Goal: Task Accomplishment & Management: Use online tool/utility

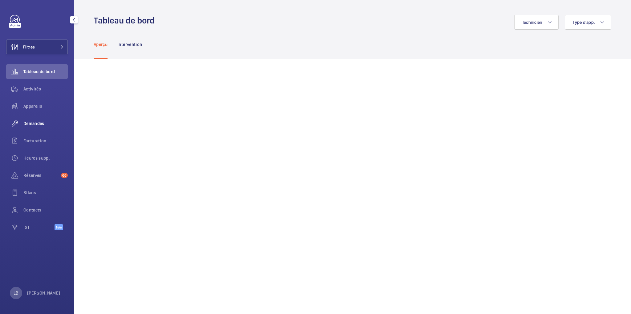
click at [30, 122] on span "Demandes" at bounding box center [45, 123] width 44 height 6
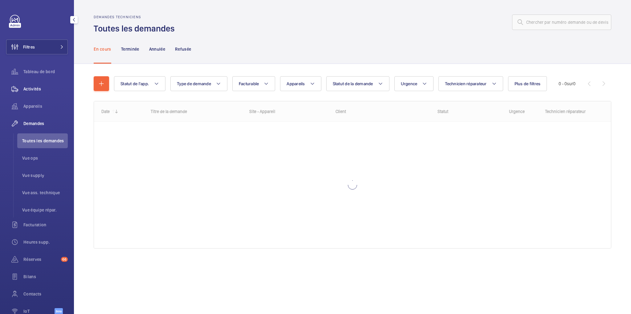
click at [36, 90] on span "Activités" at bounding box center [45, 89] width 44 height 6
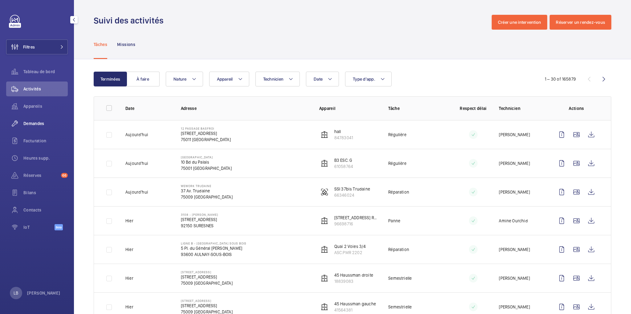
click at [43, 125] on span "Demandes" at bounding box center [45, 123] width 44 height 6
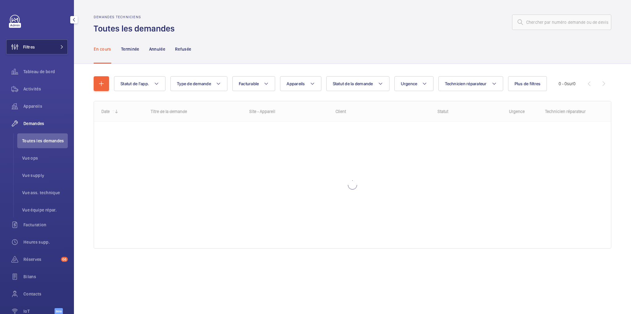
click at [40, 42] on button "Filtres" at bounding box center [37, 46] width 62 height 15
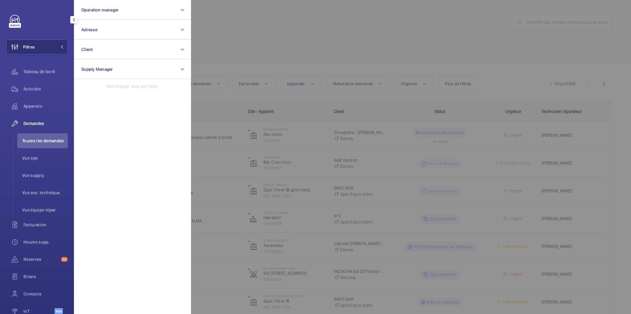
drag, startPoint x: 299, startPoint y: 23, endPoint x: 272, endPoint y: 41, distance: 33.2
click at [299, 24] on div at bounding box center [506, 157] width 631 height 314
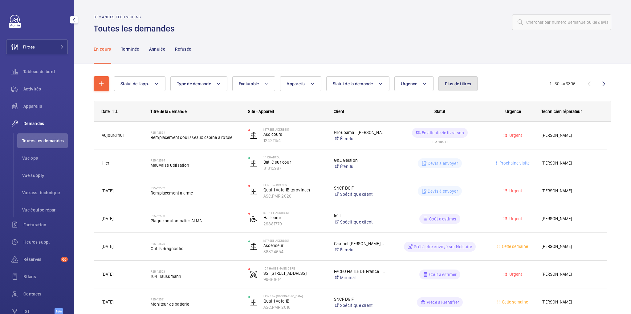
click at [447, 83] on span "Plus de filtres" at bounding box center [458, 83] width 26 height 5
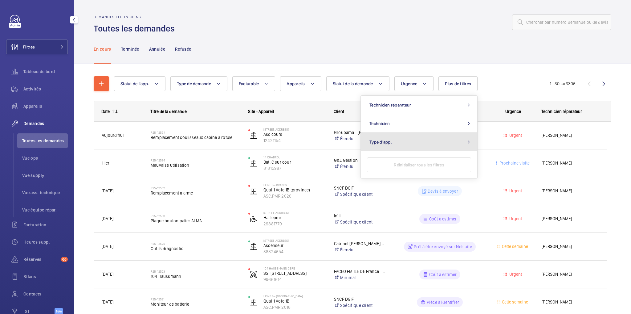
click at [433, 140] on button "Type d'app." at bounding box center [419, 142] width 117 height 18
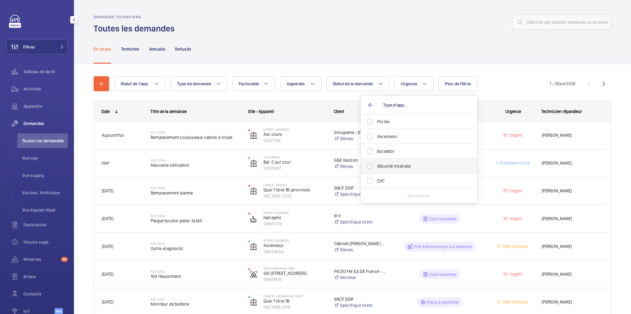
click at [386, 168] on span "Sécurité incendie" at bounding box center [419, 166] width 85 height 6
click at [376, 168] on input "Sécurité incendie" at bounding box center [370, 166] width 12 height 12
checkbox input "true"
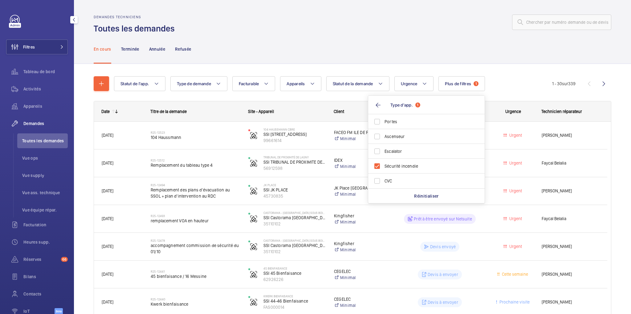
click at [350, 36] on div "En cours Terminée Annulée Refusée" at bounding box center [353, 48] width 518 height 29
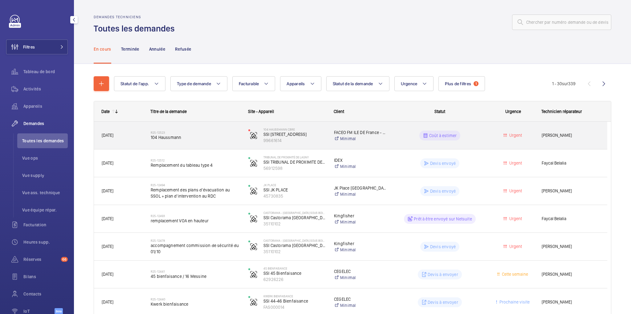
click at [479, 141] on div "Coût à estimer" at bounding box center [436, 135] width 97 height 22
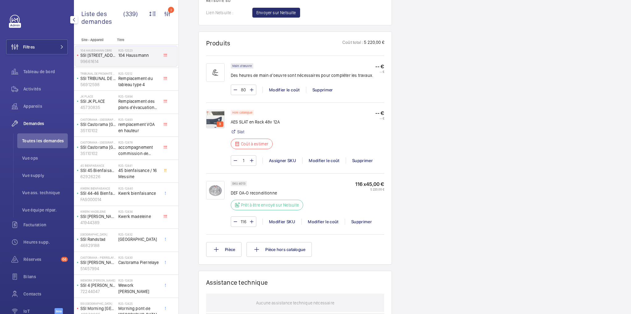
scroll to position [395, 0]
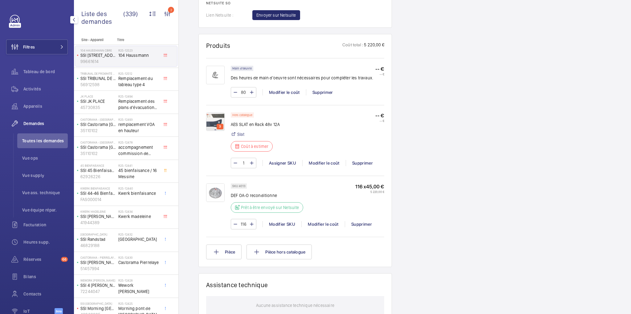
click at [213, 119] on img at bounding box center [215, 121] width 18 height 18
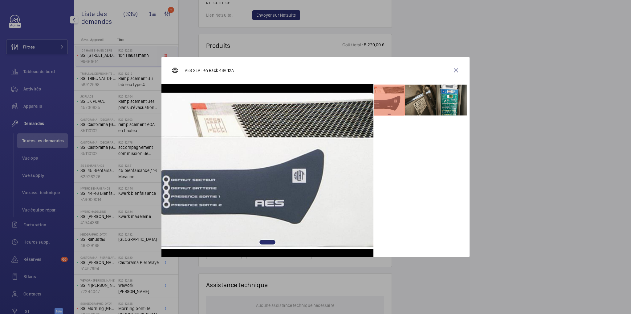
click at [430, 103] on li at bounding box center [420, 99] width 31 height 31
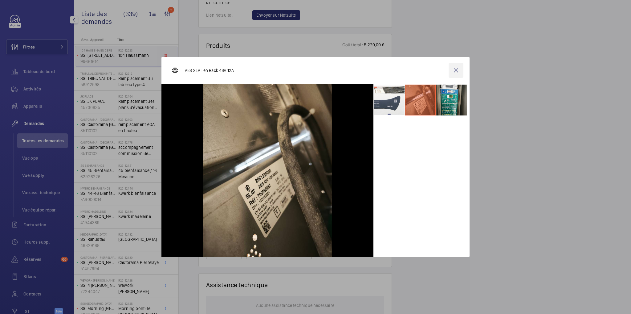
click at [456, 70] on wm-front-icon-button at bounding box center [456, 70] width 15 height 15
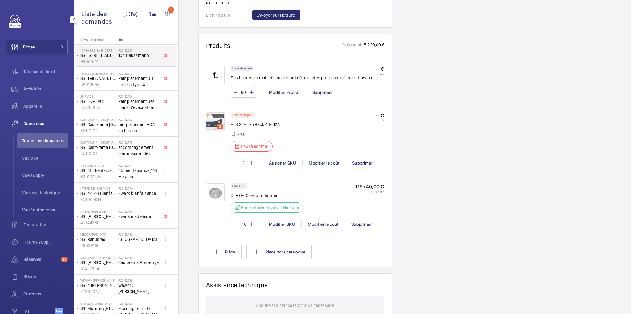
click at [466, 108] on div "Demandes techniciens R25-12523 Une demande de réparation urgente a été créée le…" at bounding box center [405, 90] width 453 height 850
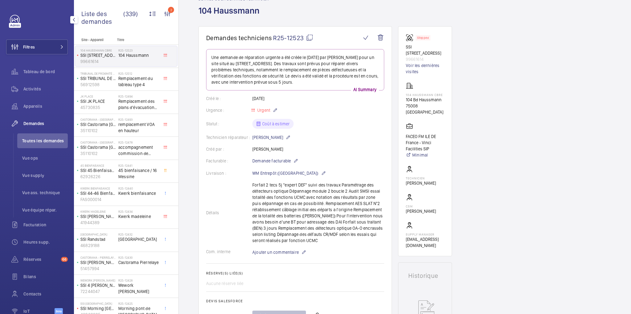
scroll to position [0, 0]
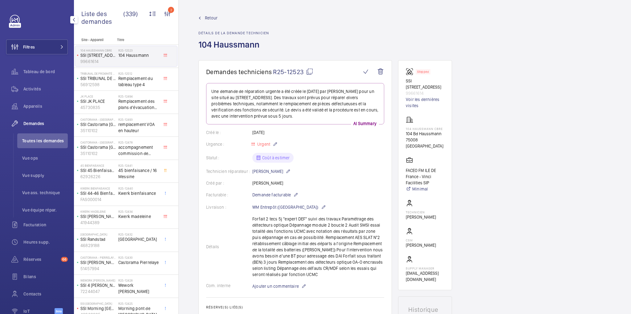
click at [311, 73] on mat-icon at bounding box center [309, 71] width 7 height 7
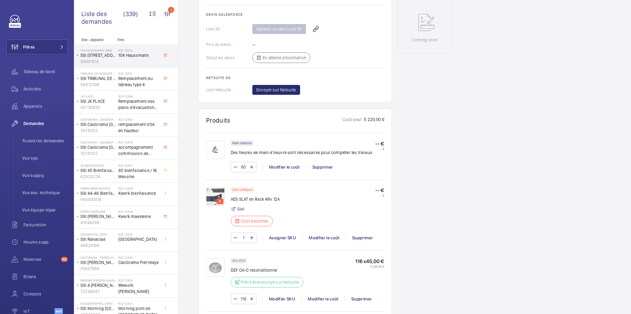
scroll to position [321, 0]
click at [320, 235] on div "Modifier le coût" at bounding box center [323, 237] width 43 height 6
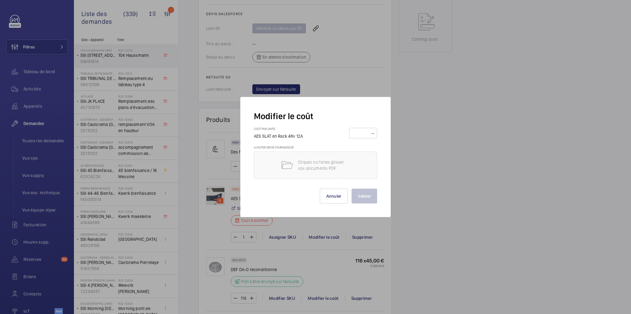
click at [366, 132] on input "number" at bounding box center [363, 133] width 24 height 10
type input "1"
click at [364, 195] on button "Valider" at bounding box center [365, 195] width 26 height 15
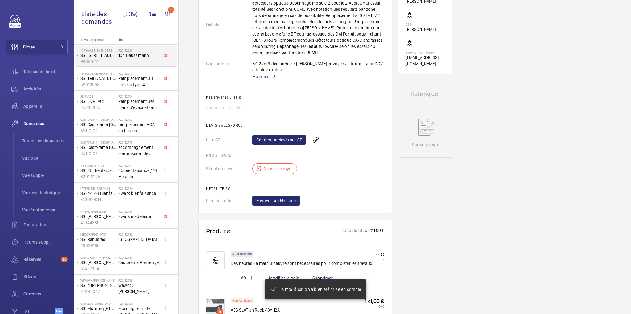
scroll to position [222, 0]
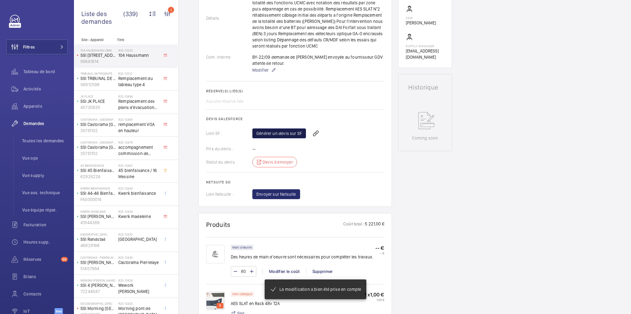
click at [282, 138] on link "Générer un devis sur SF" at bounding box center [280, 133] width 54 height 10
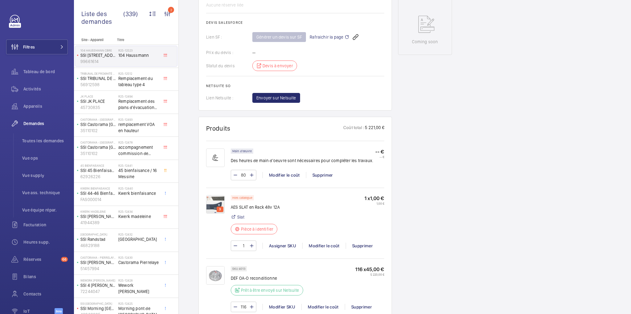
scroll to position [321, 0]
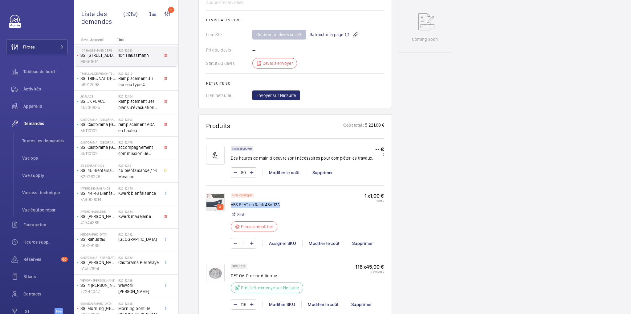
drag, startPoint x: 231, startPoint y: 209, endPoint x: 281, endPoint y: 211, distance: 50.6
click at [281, 211] on div "Hors catalogue AES SLAT en Rack 48v 12A Slat Pièce à identifier 1 x 1,00 € 1,00…" at bounding box center [308, 213] width 154 height 43
copy p "AES SLAT en Rack 48v 12A"
click at [328, 224] on div "Hors catalogue AES SLAT en Rack 48v 12A Slat Pièce à identifier 1 x 1,00 € 1,00…" at bounding box center [308, 213] width 154 height 43
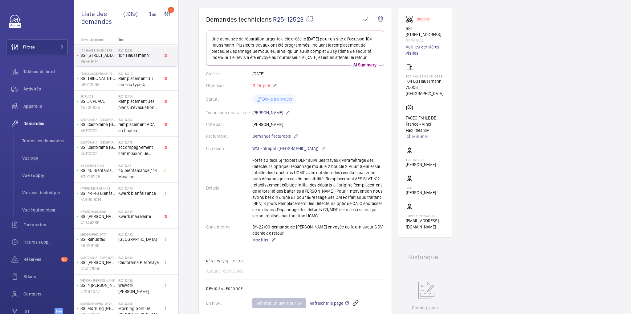
scroll to position [49, 0]
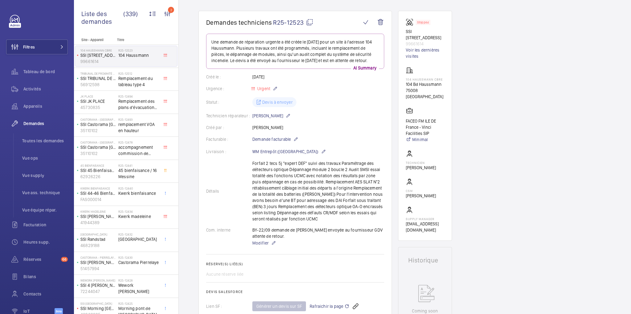
drag, startPoint x: 252, startPoint y: 166, endPoint x: 317, endPoint y: 225, distance: 87.5
click at [317, 222] on div "Détails Forfait 2 tecs 5j "expert DEF" suivi des travaux Paramétrage des détect…" at bounding box center [295, 191] width 178 height 62
copy p "Forfait 2 tecs 5j "expert DEF" suivi des travaux Paramétrage des détecteurs opt…"
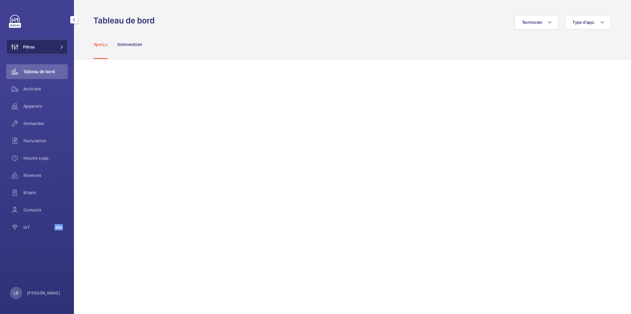
click at [41, 49] on button "Filtres" at bounding box center [37, 46] width 62 height 15
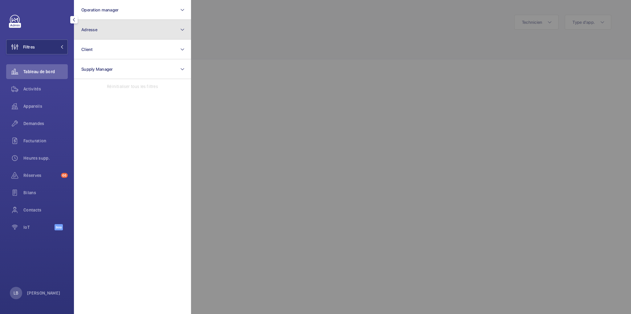
click at [108, 26] on button "Adresse" at bounding box center [132, 30] width 117 height 20
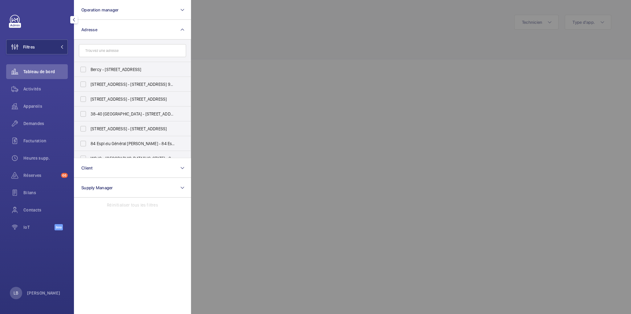
click at [102, 52] on input "text" at bounding box center [132, 50] width 107 height 13
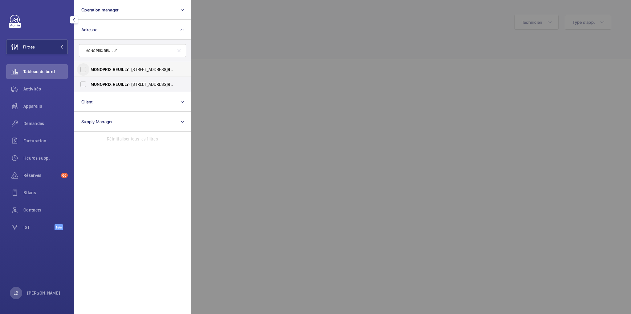
type input "MONOPRIX REUILLY"
drag, startPoint x: 80, startPoint y: 68, endPoint x: 80, endPoint y: 76, distance: 7.4
click at [80, 69] on input "MONOPRIX REUILLY - [STREET_ADDRESS]" at bounding box center [83, 69] width 12 height 12
checkbox input "true"
click at [84, 84] on input "MONOPRIX REUILLY - [STREET_ADDRESS]" at bounding box center [83, 84] width 12 height 12
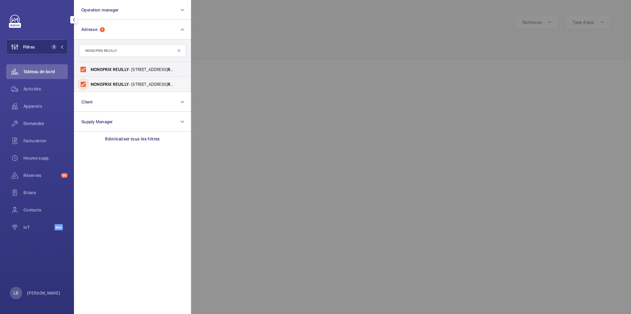
checkbox input "true"
click at [306, 67] on div at bounding box center [506, 157] width 631 height 314
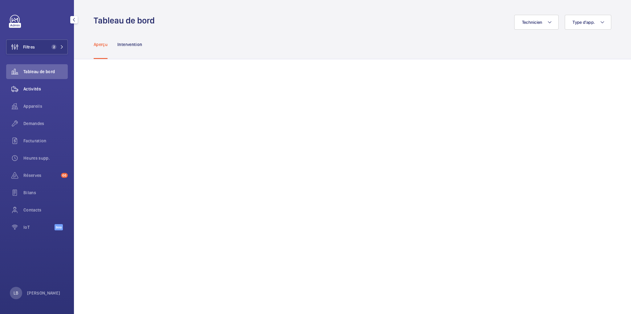
click at [36, 87] on span "Activités" at bounding box center [45, 89] width 44 height 6
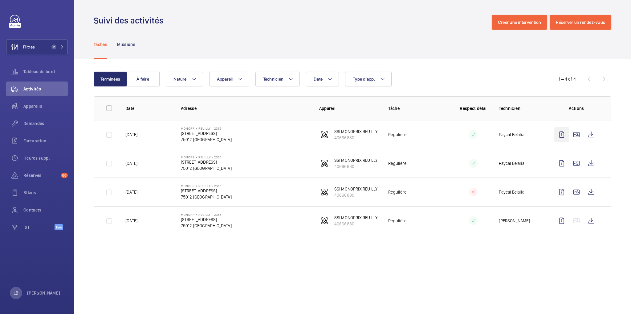
click at [564, 134] on wm-front-icon-button at bounding box center [562, 134] width 15 height 15
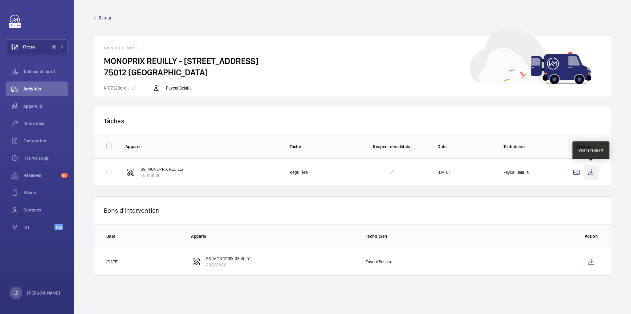
click at [593, 171] on wm-front-icon-button at bounding box center [591, 172] width 15 height 15
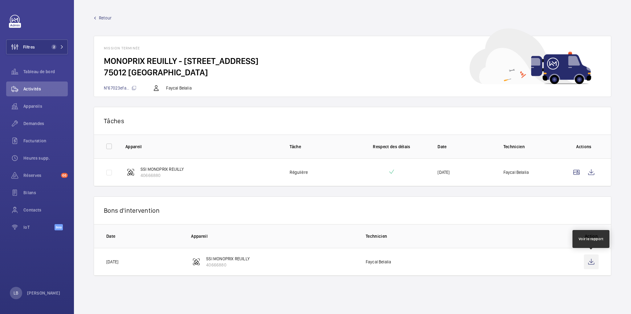
click at [591, 261] on wm-front-icon-button at bounding box center [591, 261] width 15 height 15
click at [33, 122] on span "Demandes" at bounding box center [45, 123] width 44 height 6
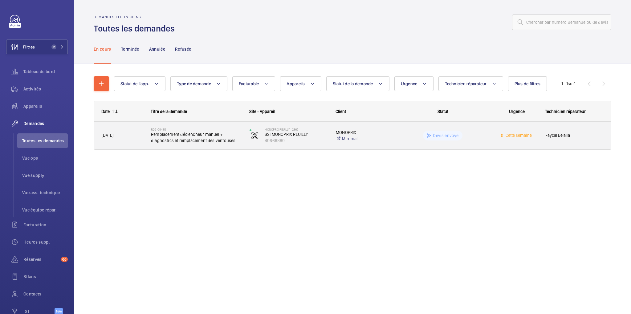
click at [484, 134] on wm-front-pills-cell "Devis envoyé" at bounding box center [443, 135] width 91 height 10
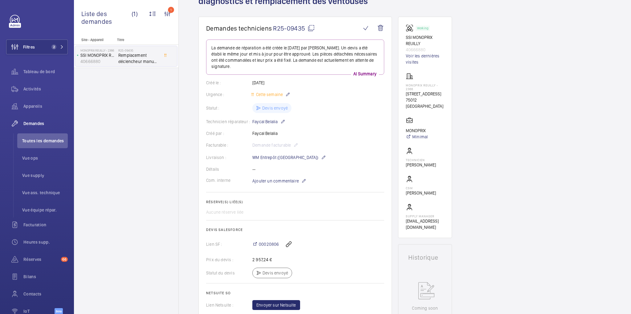
scroll to position [49, 0]
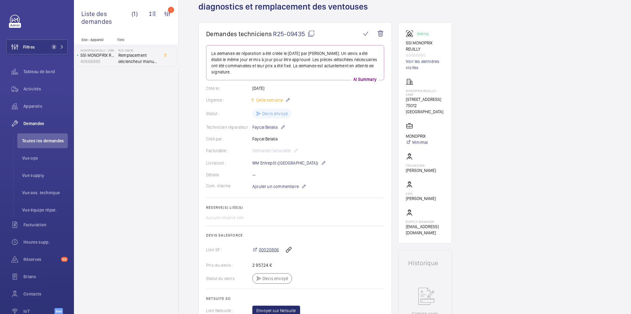
click at [267, 250] on span "00020806" at bounding box center [269, 249] width 20 height 6
click at [371, 154] on wm-front-card-body "La demande de réparation a été créée le [DATE] par [PERSON_NAME]. Un devis a ét…" at bounding box center [295, 180] width 178 height 270
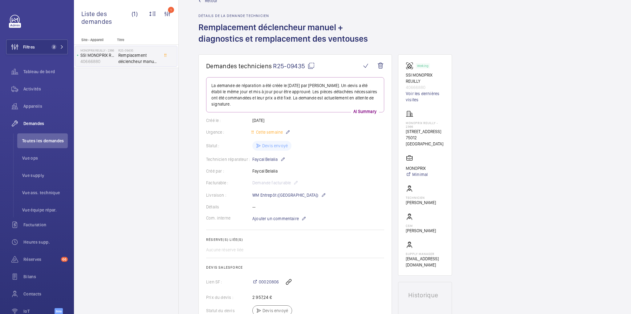
scroll to position [0, 0]
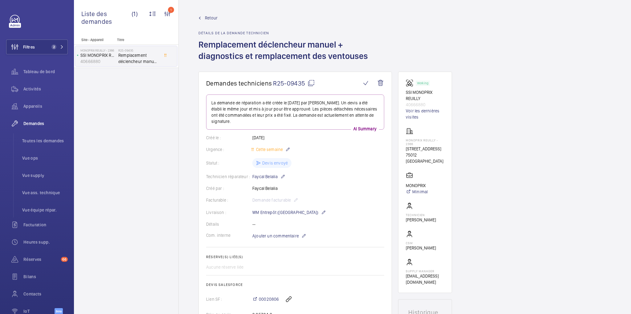
drag, startPoint x: 111, startPoint y: 134, endPoint x: 112, endPoint y: 119, distance: 14.8
click at [111, 134] on div "Site - Appareil Titre MONOPRIX REUILLY - 2366 SSI MONOPRIX REUILLY 40666880 R25…" at bounding box center [126, 176] width 105 height 276
click at [40, 46] on button "Filtres 2" at bounding box center [37, 46] width 62 height 15
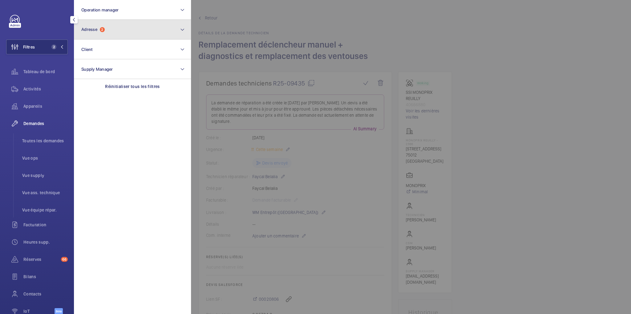
click at [101, 31] on span "Adresse 2" at bounding box center [92, 29] width 23 height 5
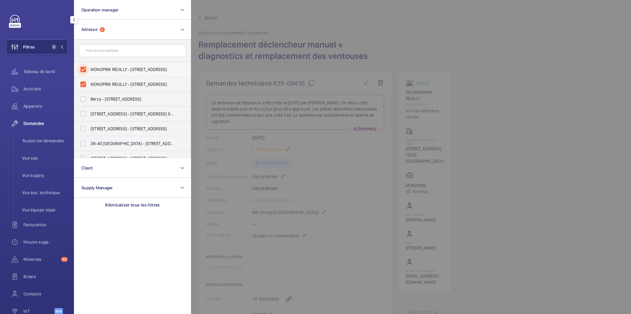
click at [83, 67] on input "MONOPRIX REUILLY - [STREET_ADDRESS]" at bounding box center [83, 69] width 12 height 12
checkbox input "false"
click at [82, 84] on input "MONOPRIX REUILLY - [STREET_ADDRESS]" at bounding box center [83, 84] width 12 height 12
checkbox input "false"
click at [99, 52] on input "text" at bounding box center [132, 50] width 107 height 13
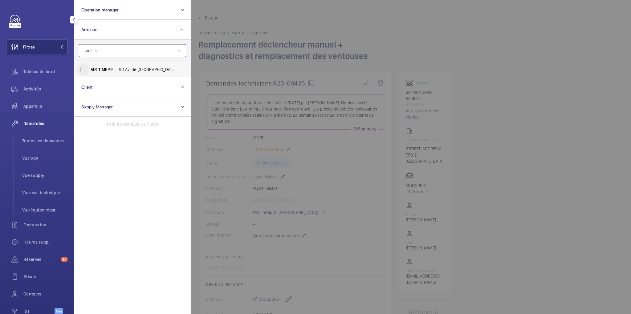
type input "air time"
click at [86, 67] on input "AIR TIME P9T - 151 Av. de [GEOGRAPHIC_DATA], [GEOGRAPHIC_DATA] 75013" at bounding box center [83, 69] width 12 height 12
checkbox input "true"
click at [32, 104] on span "Appareils" at bounding box center [45, 106] width 44 height 6
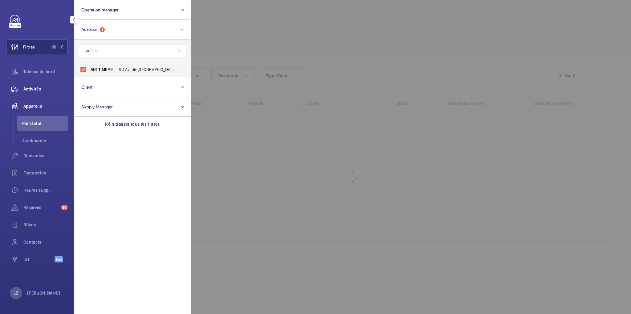
click at [31, 90] on span "Activités" at bounding box center [45, 89] width 44 height 6
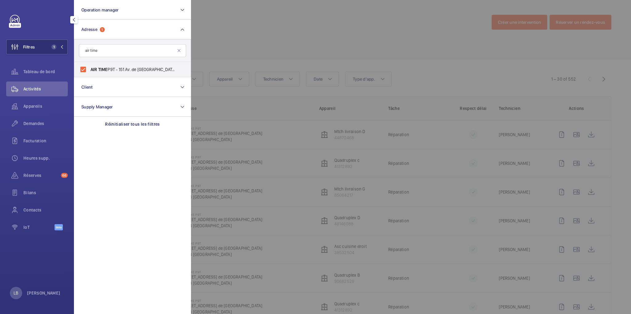
drag, startPoint x: 261, startPoint y: 34, endPoint x: 277, endPoint y: 47, distance: 19.7
click at [261, 34] on div at bounding box center [506, 157] width 631 height 314
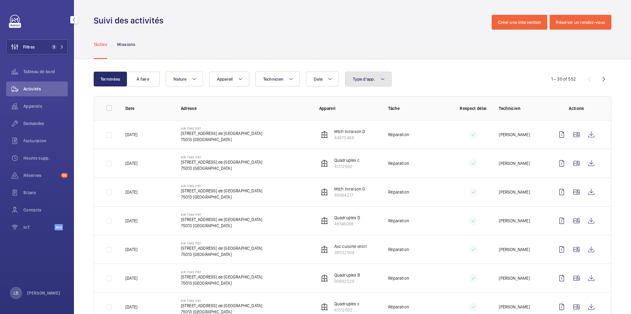
click at [366, 80] on span "Type d'app." at bounding box center [364, 78] width 23 height 5
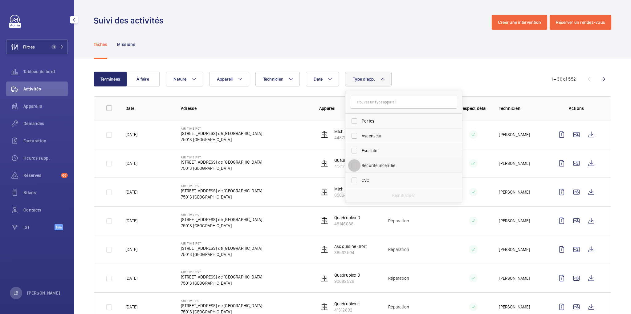
click at [358, 163] on input "Sécurité incendie" at bounding box center [354, 165] width 12 height 12
checkbox input "true"
click at [282, 33] on div "Tâches Missions" at bounding box center [353, 44] width 518 height 29
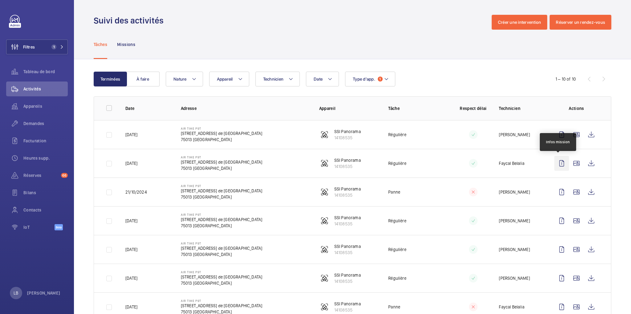
click at [557, 164] on wm-front-icon-button at bounding box center [562, 163] width 15 height 15
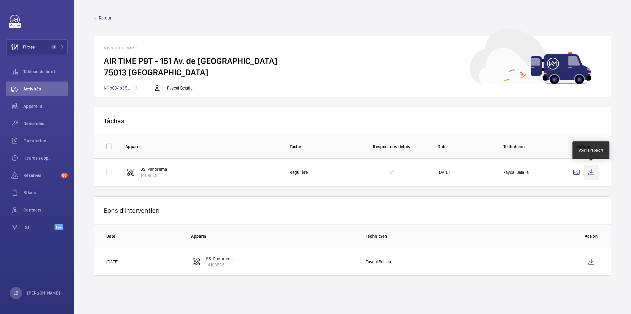
click at [590, 174] on wm-front-icon-button at bounding box center [591, 172] width 15 height 15
click at [96, 17] on mat-icon at bounding box center [95, 18] width 3 height 3
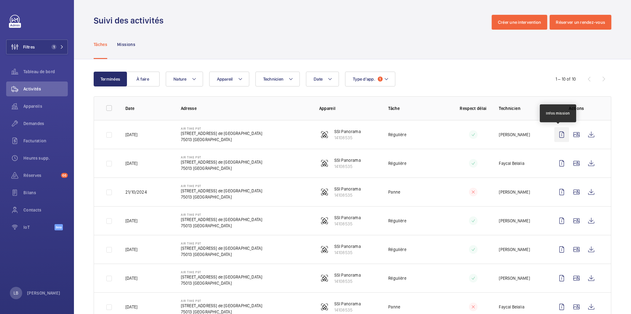
click at [563, 135] on wm-front-icon-button at bounding box center [562, 134] width 15 height 15
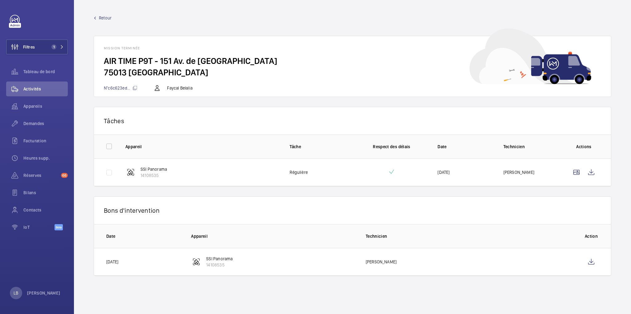
click at [271, 121] on p "Tâches" at bounding box center [353, 121] width 498 height 8
click at [598, 259] on wm-front-icon-button at bounding box center [591, 261] width 15 height 15
click at [300, 189] on div "Tâches 0 of 0 Appareil Tâche Respect des délais Date Technicien Actions SSI Pan…" at bounding box center [353, 191] width 518 height 169
click at [108, 17] on span "Retour" at bounding box center [105, 18] width 13 height 6
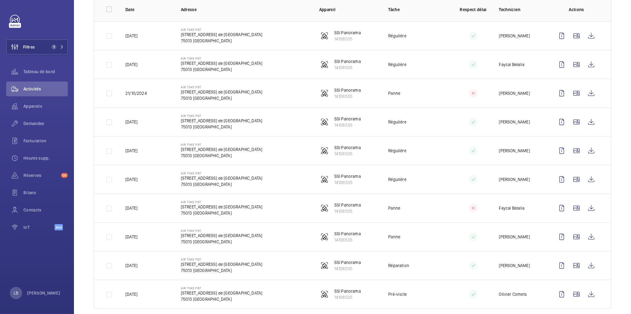
scroll to position [107, 0]
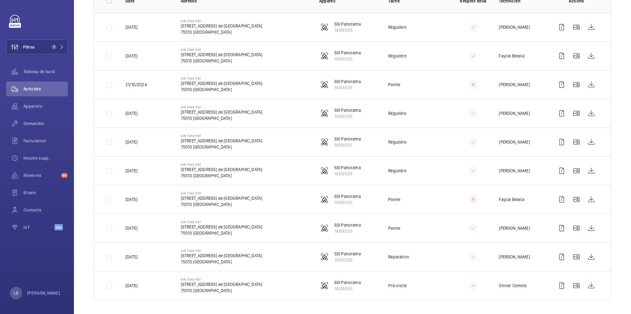
click at [261, 167] on td "AIR TIME P9T 151 Av. de France 75013 [GEOGRAPHIC_DATA]" at bounding box center [240, 170] width 138 height 29
click at [276, 142] on td "AIR TIME P9T 151 Av. de France 75013 [GEOGRAPHIC_DATA]" at bounding box center [240, 141] width 138 height 29
click at [266, 105] on td "AIR TIME P9T 151 Av. de France 75013 [GEOGRAPHIC_DATA]" at bounding box center [240, 113] width 138 height 29
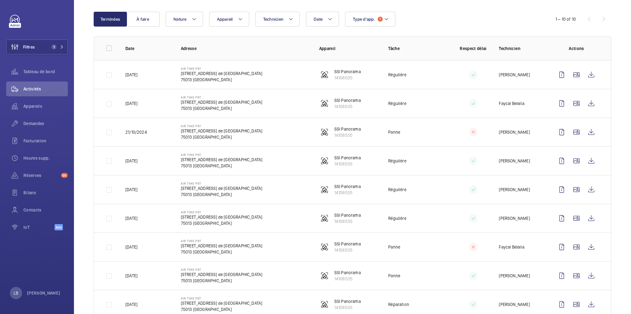
scroll to position [58, 0]
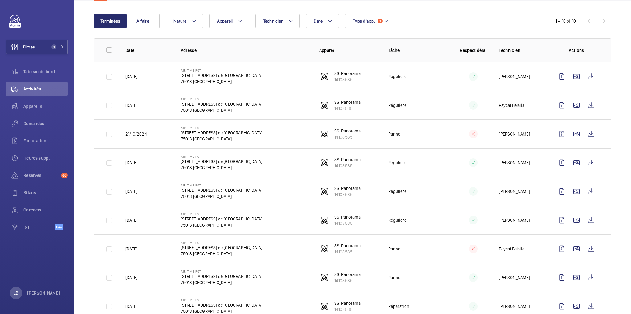
click at [278, 101] on td "AIR TIME P9T 151 Av. de France 75013 [GEOGRAPHIC_DATA]" at bounding box center [240, 105] width 138 height 29
click at [279, 79] on td "AIR TIME P9T 151 Av. de France 75013 [GEOGRAPHIC_DATA]" at bounding box center [240, 76] width 138 height 29
